Goal: Check status

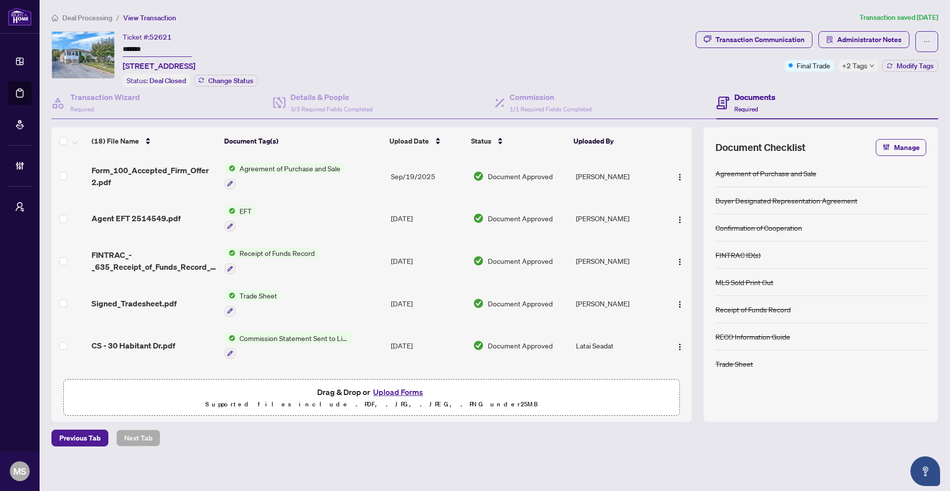
scroll to position [535, 0]
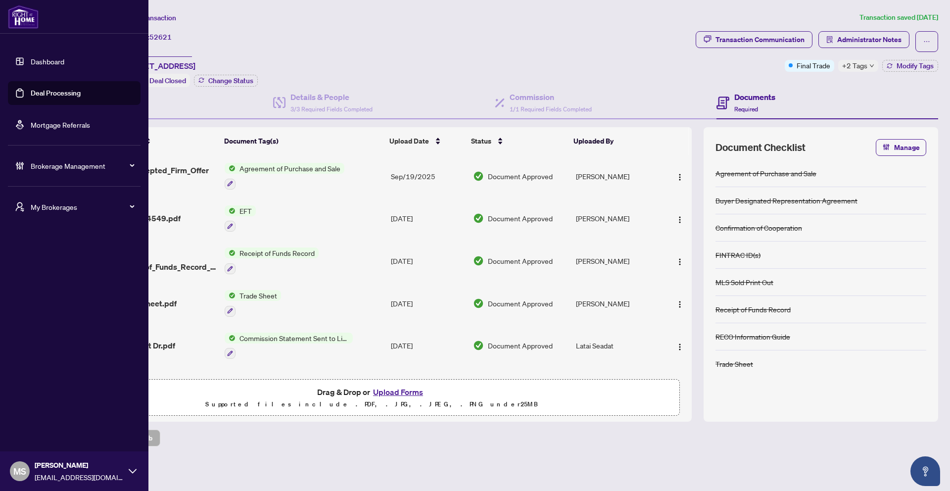
click at [54, 93] on link "Deal Processing" at bounding box center [56, 93] width 50 height 9
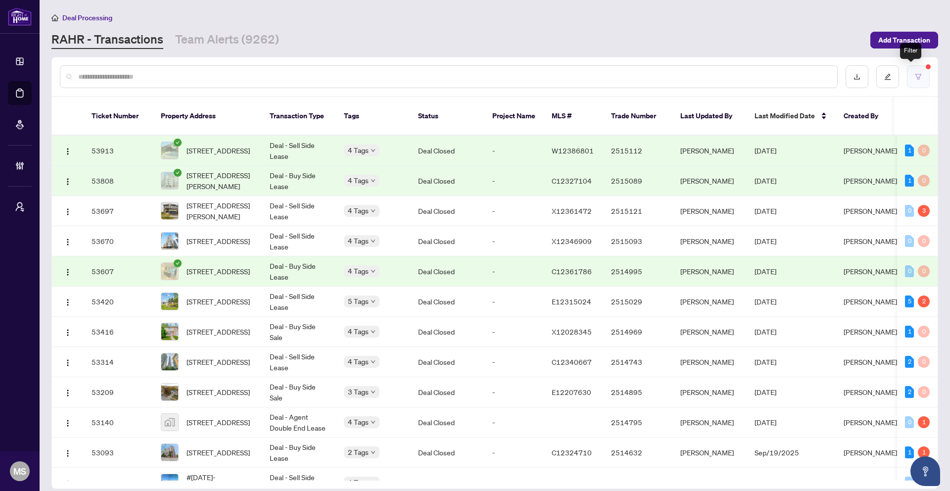
click at [910, 72] on button "button" at bounding box center [918, 76] width 23 height 23
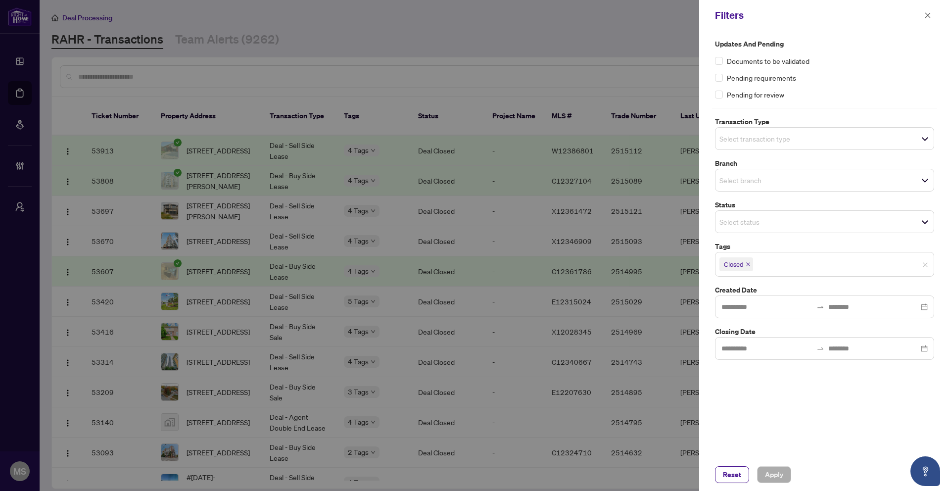
click at [752, 265] on span "Closed" at bounding box center [736, 264] width 34 height 14
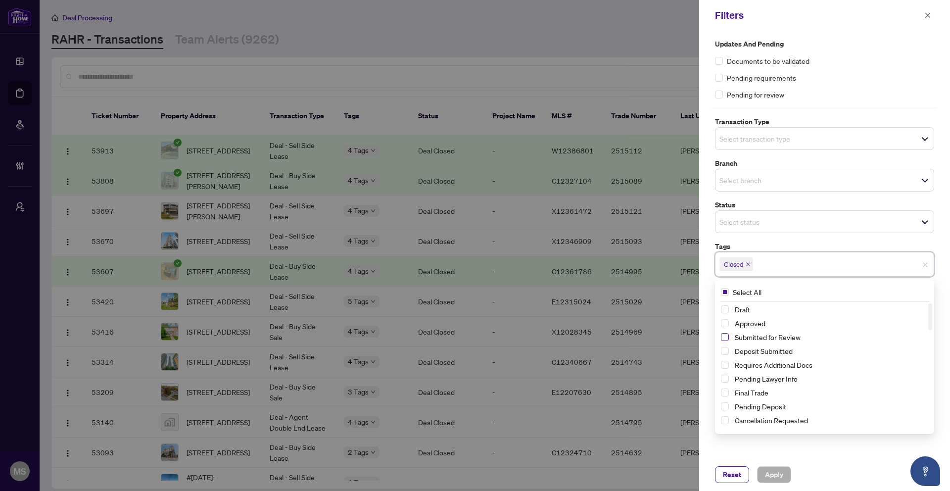
click at [723, 336] on span "Select Submitted for Review" at bounding box center [725, 337] width 8 height 8
click at [750, 265] on icon "close" at bounding box center [748, 264] width 4 height 4
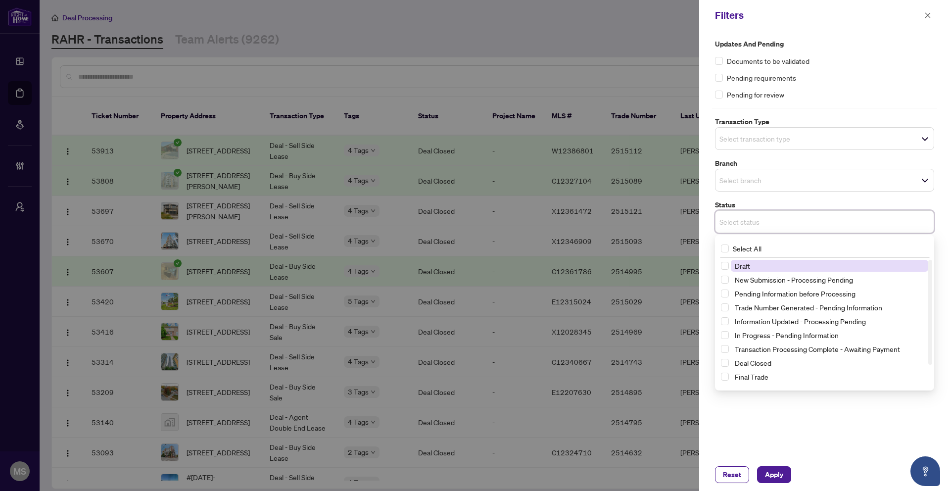
click at [755, 218] on input "search" at bounding box center [753, 222] width 69 height 12
click at [727, 363] on span "Select Deal Closed" at bounding box center [725, 363] width 8 height 8
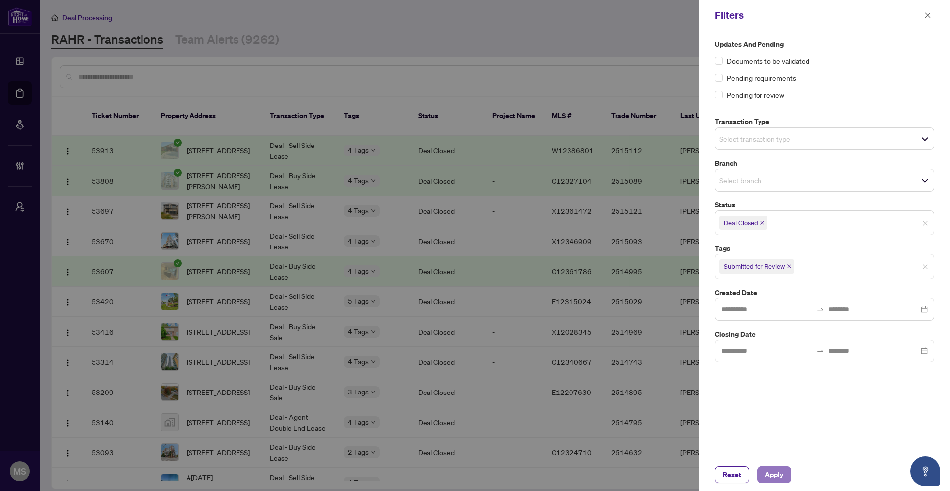
click at [766, 473] on span "Apply" at bounding box center [774, 475] width 18 height 16
